Goal: Information Seeking & Learning: Check status

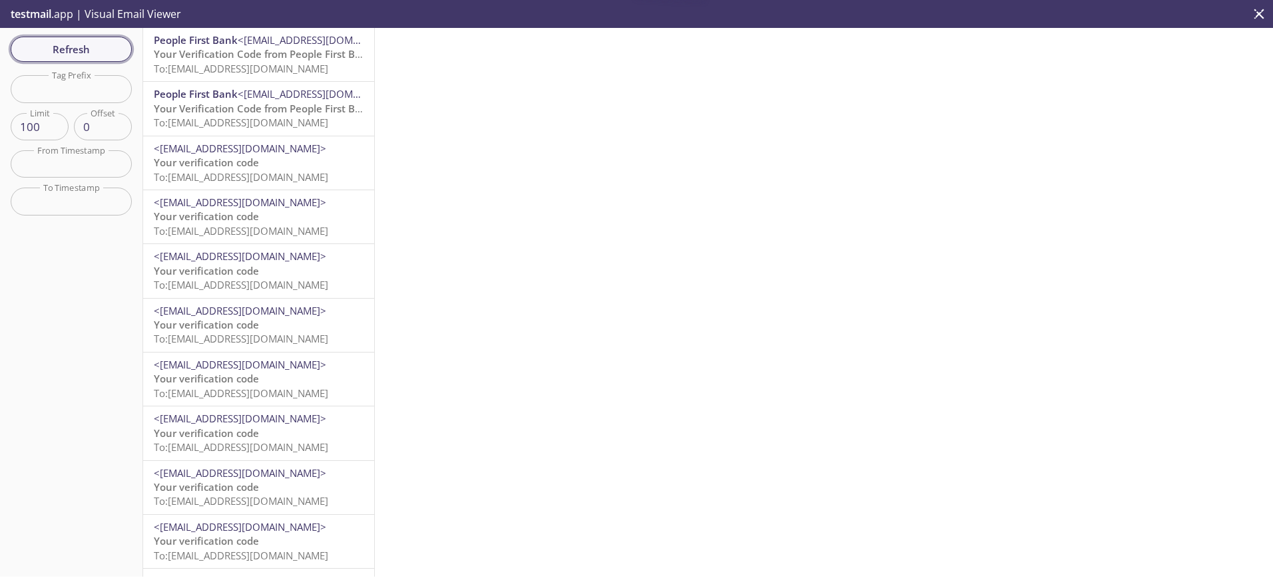
click at [98, 49] on span "Refresh" at bounding box center [71, 49] width 100 height 17
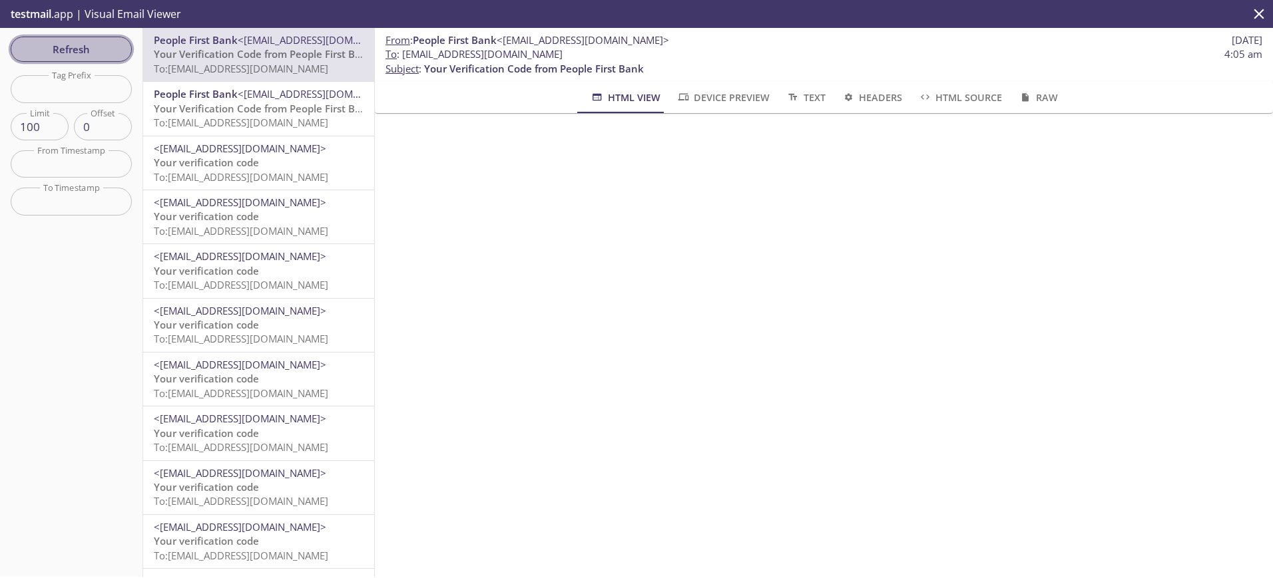
click at [76, 45] on span "Refresh" at bounding box center [71, 49] width 100 height 17
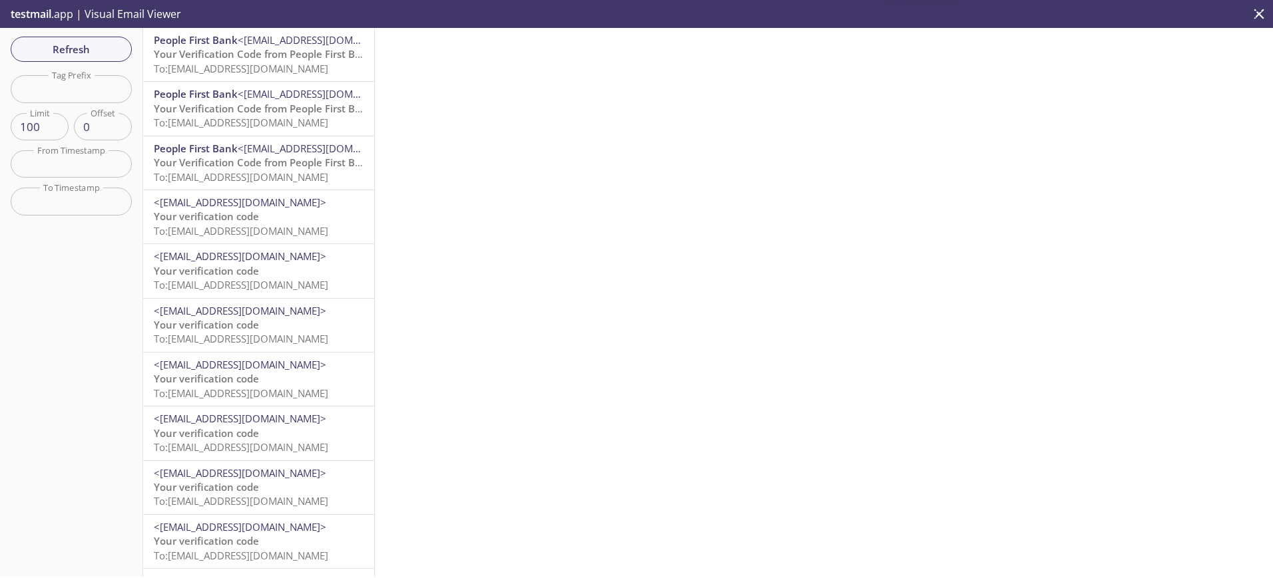
click at [242, 58] on span "Your Verification Code from People First Bank" at bounding box center [264, 53] width 220 height 13
